Goal: Find specific page/section: Find specific page/section

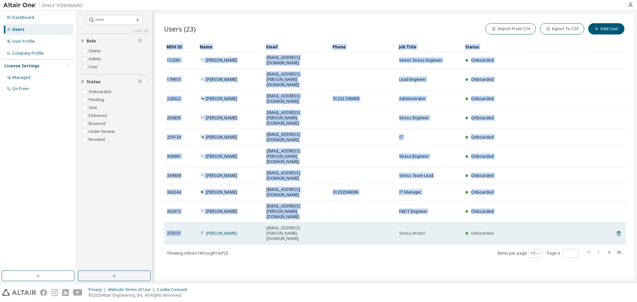
drag, startPoint x: 164, startPoint y: 160, endPoint x: 187, endPoint y: 160, distance: 23.6
click at [187, 160] on div "Users (23) Import From CSV Export To CSV Add User Clear Load Save Save As Field…" at bounding box center [395, 147] width 478 height 266
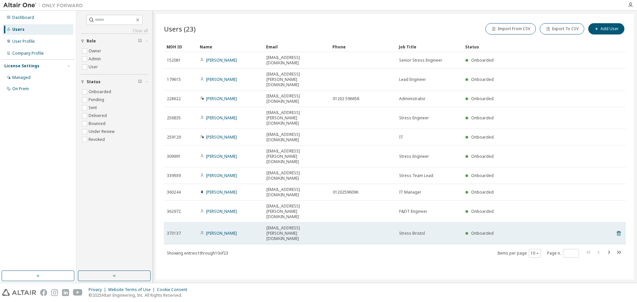
click at [504, 231] on div "Onboarded" at bounding box center [528, 233] width 125 height 5
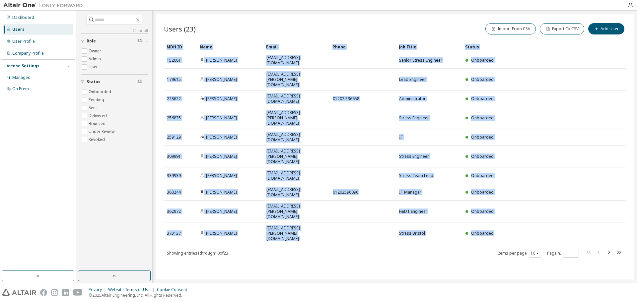
drag, startPoint x: 512, startPoint y: 158, endPoint x: 164, endPoint y: 160, distance: 348.8
click at [164, 160] on div "Users (23) Import From CSV Export To CSV Add User Clear Load Save Save As Field…" at bounding box center [395, 147] width 478 height 266
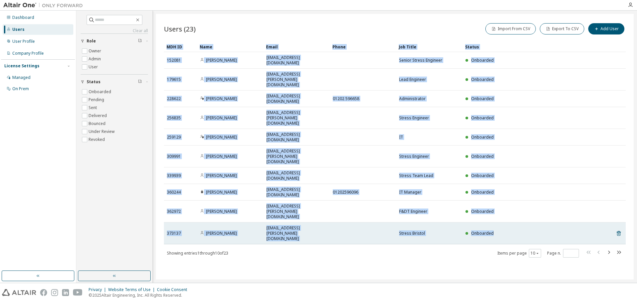
click at [506, 231] on div "Onboarded" at bounding box center [528, 233] width 125 height 5
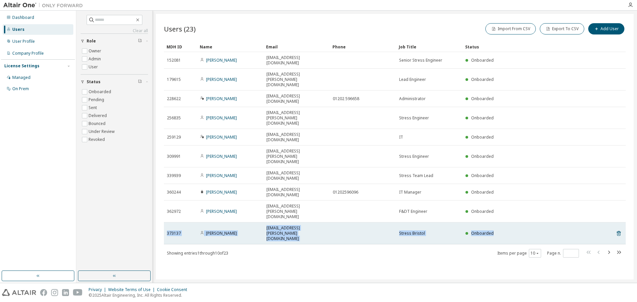
drag, startPoint x: 511, startPoint y: 158, endPoint x: 168, endPoint y: 159, distance: 343.1
click at [168, 223] on tr "373137 Hasmukhbhai Patel hpatel@ferchau.co.uk Stress Bristol Onboarded" at bounding box center [395, 234] width 462 height 22
copy tr "373137 Hasmukhbhai Patel hpatel@ferchau.co.uk Stress Bristol Onboarded"
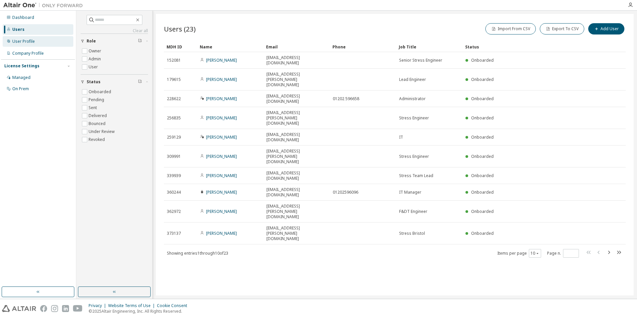
click at [20, 42] on div "User Profile" at bounding box center [23, 41] width 23 height 5
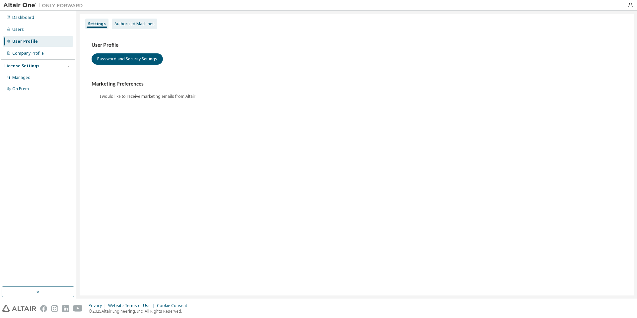
click at [123, 26] on div "Authorized Machines" at bounding box center [134, 23] width 40 height 5
